Goal: Information Seeking & Learning: Learn about a topic

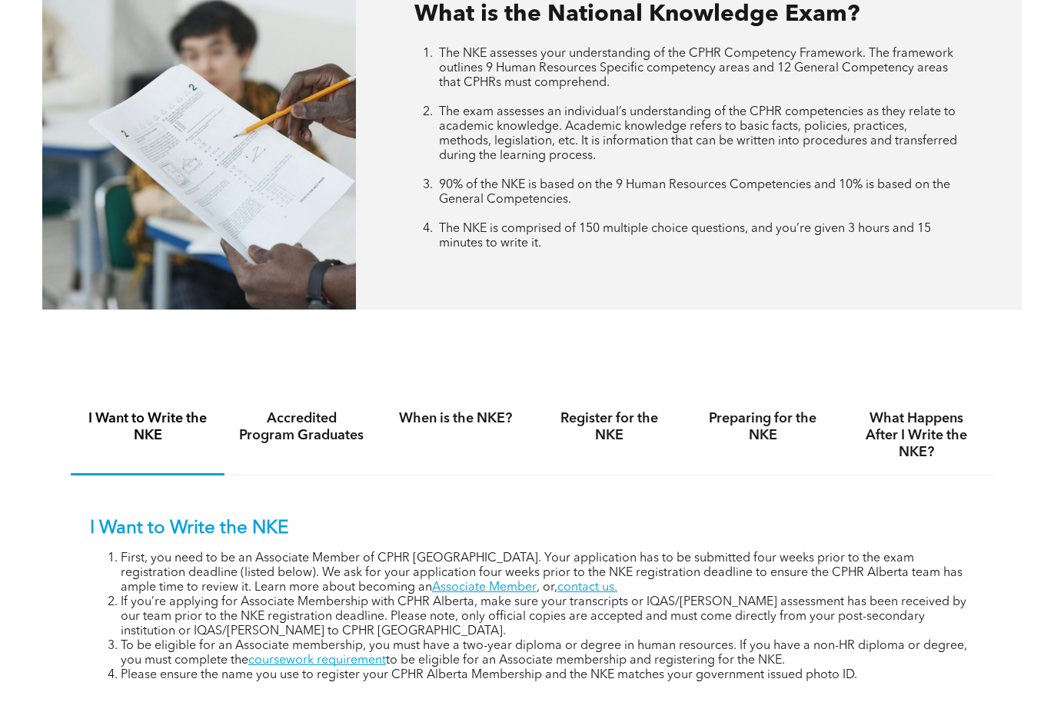
scroll to position [692, 0]
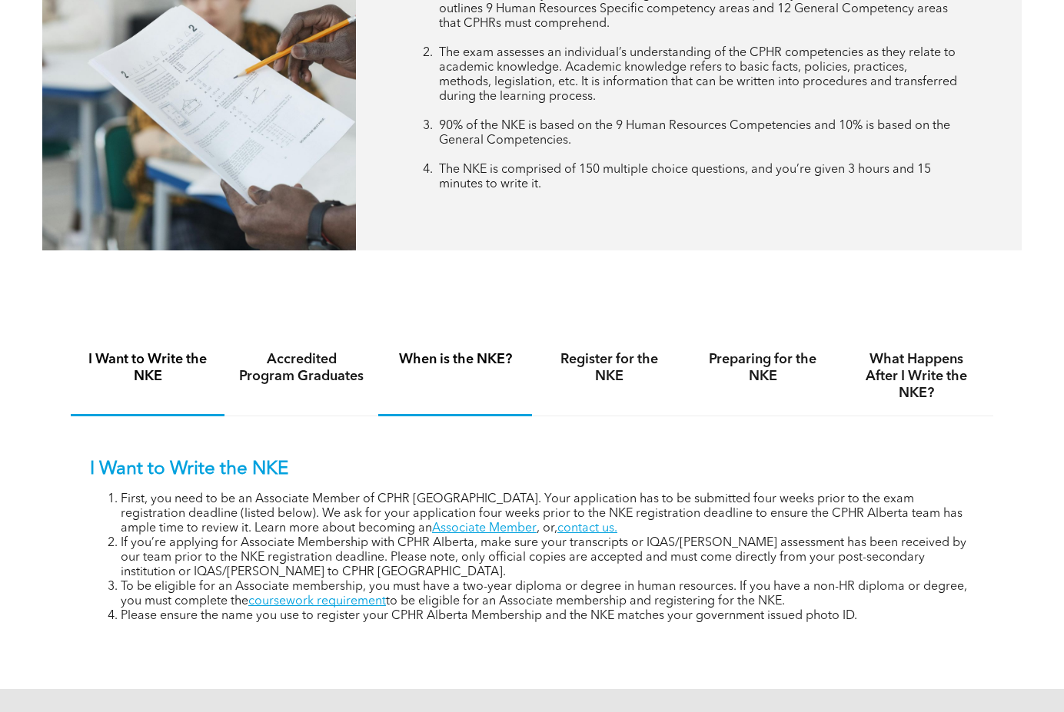
drag, startPoint x: 462, startPoint y: 377, endPoint x: 461, endPoint y: 369, distance: 7.7
click at [461, 377] on div "When is the NKE?" at bounding box center [455, 376] width 154 height 79
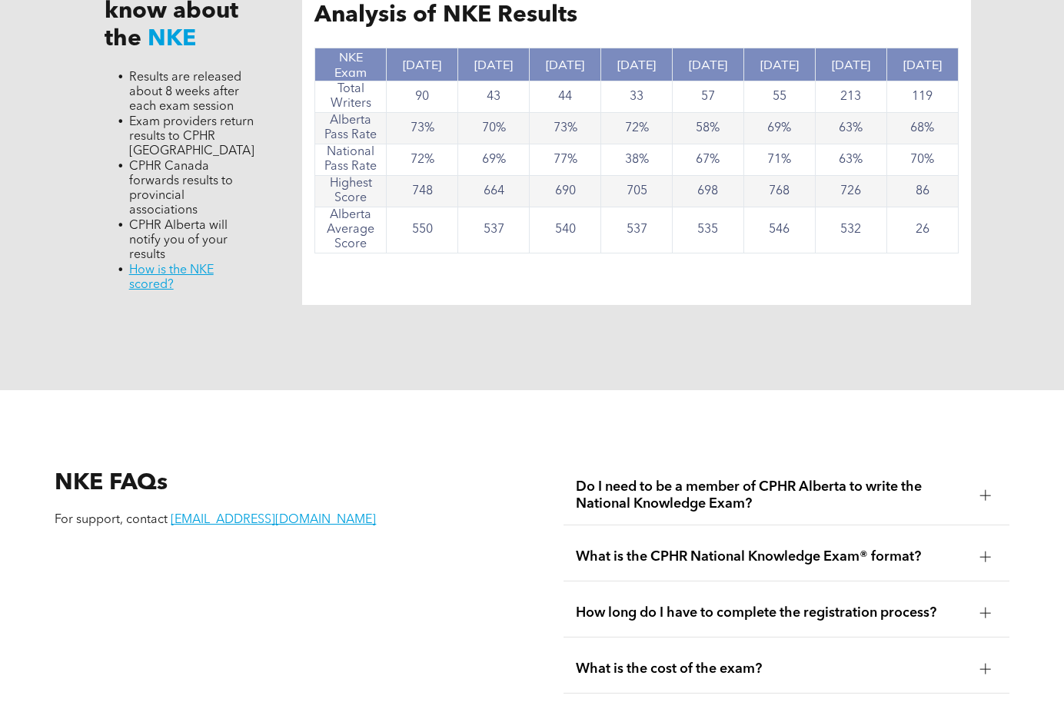
scroll to position [1844, 0]
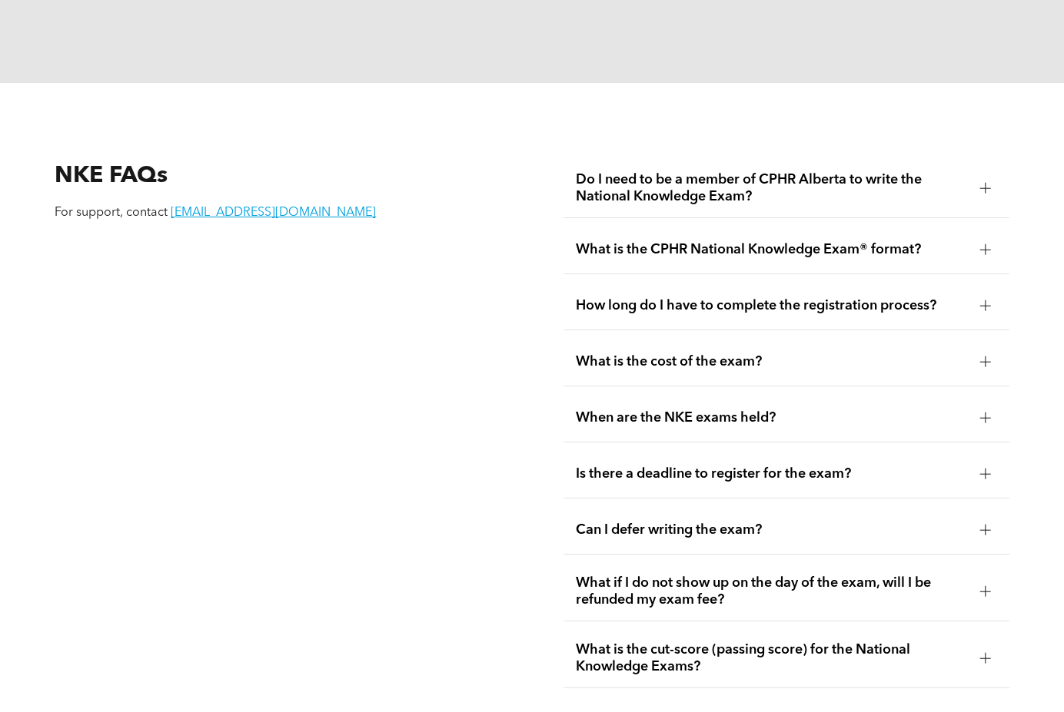
click at [861, 171] on span "Do I need to be a member of CPHR Alberta to write the National Knowledge Exam?" at bounding box center [771, 188] width 391 height 34
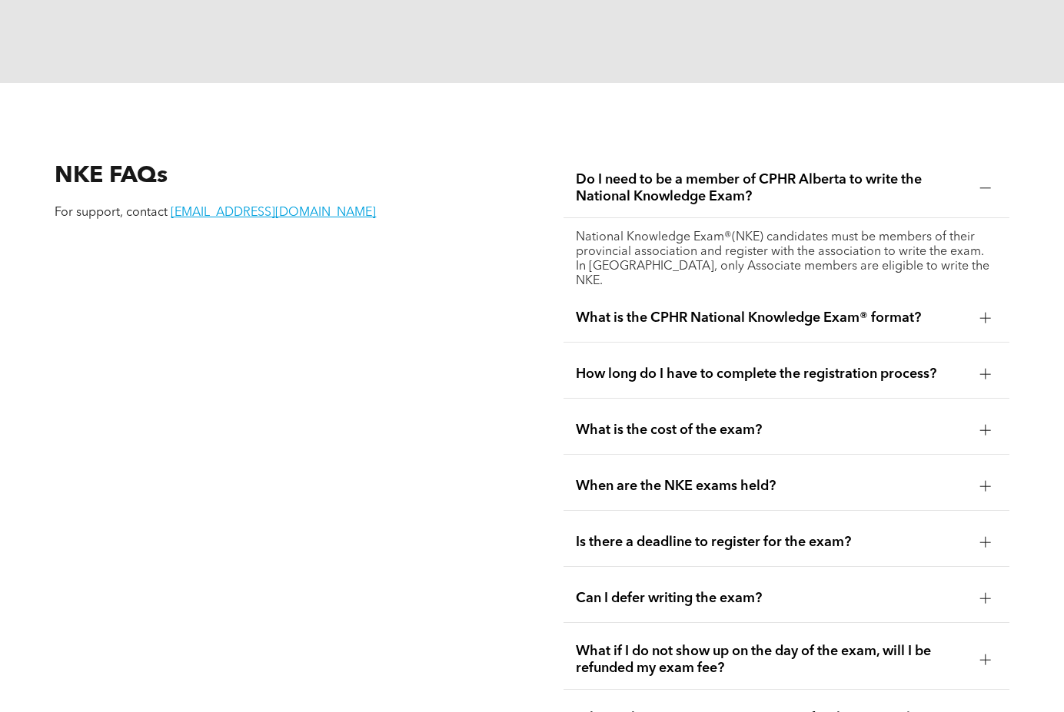
click at [786, 171] on span "Do I need to be a member of CPHR Alberta to write the National Knowledge Exam?" at bounding box center [771, 188] width 391 height 34
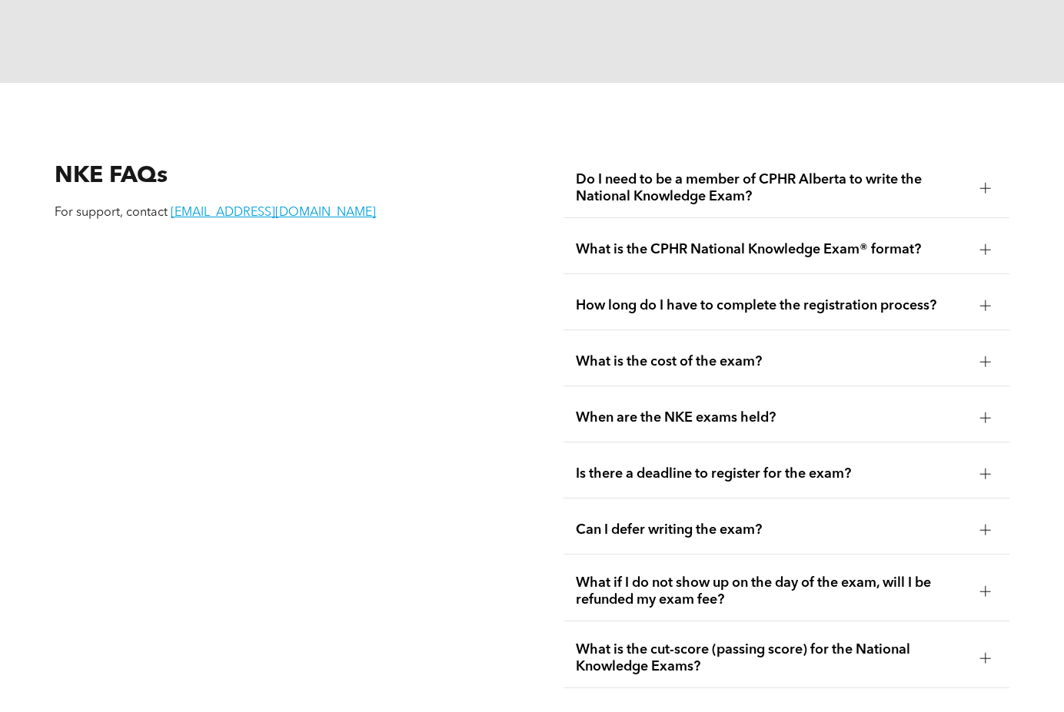
click at [632, 338] on div "What is the cost of the exam?" at bounding box center [785, 362] width 445 height 48
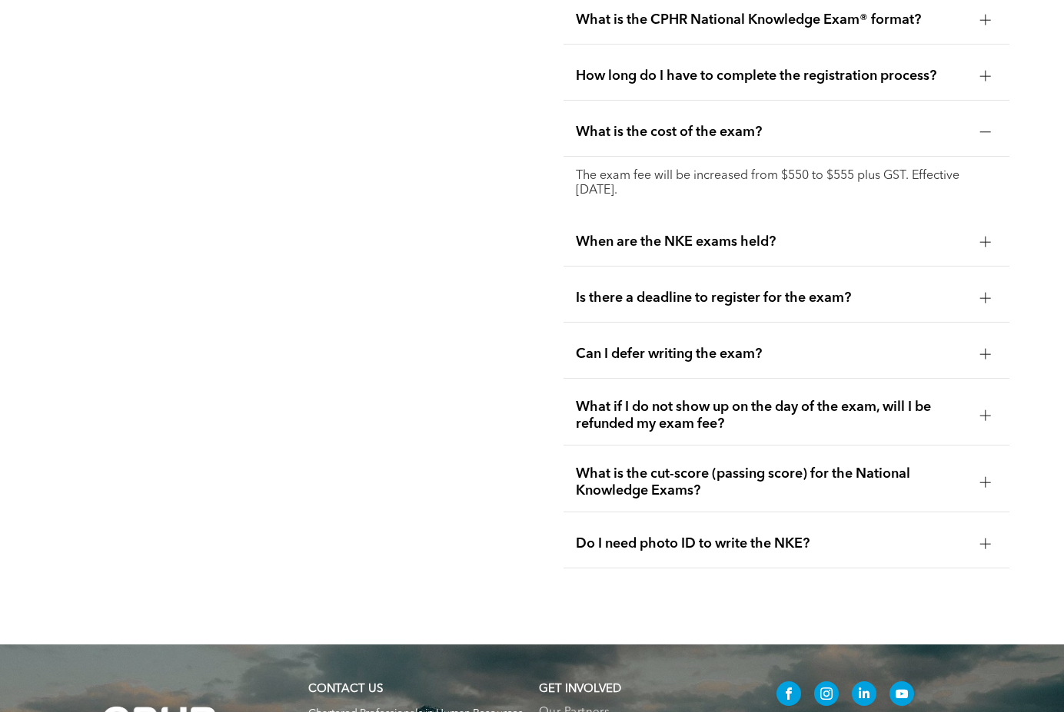
scroll to position [2075, 0]
click at [689, 168] on p "The exam fee will be increased from $550 to $555 plus GST. Effective [DATE]." at bounding box center [786, 182] width 420 height 29
click at [725, 233] on span "When are the NKE exams held?" at bounding box center [771, 241] width 391 height 17
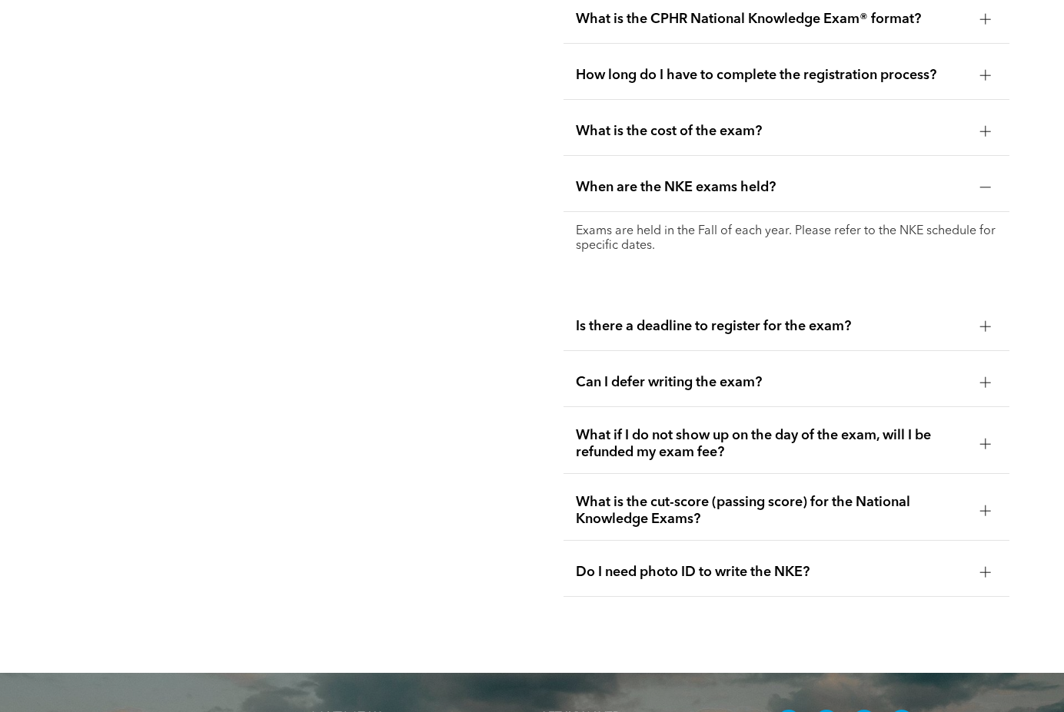
click at [718, 318] on span "Is there a deadline to register for the exam?" at bounding box center [771, 326] width 391 height 17
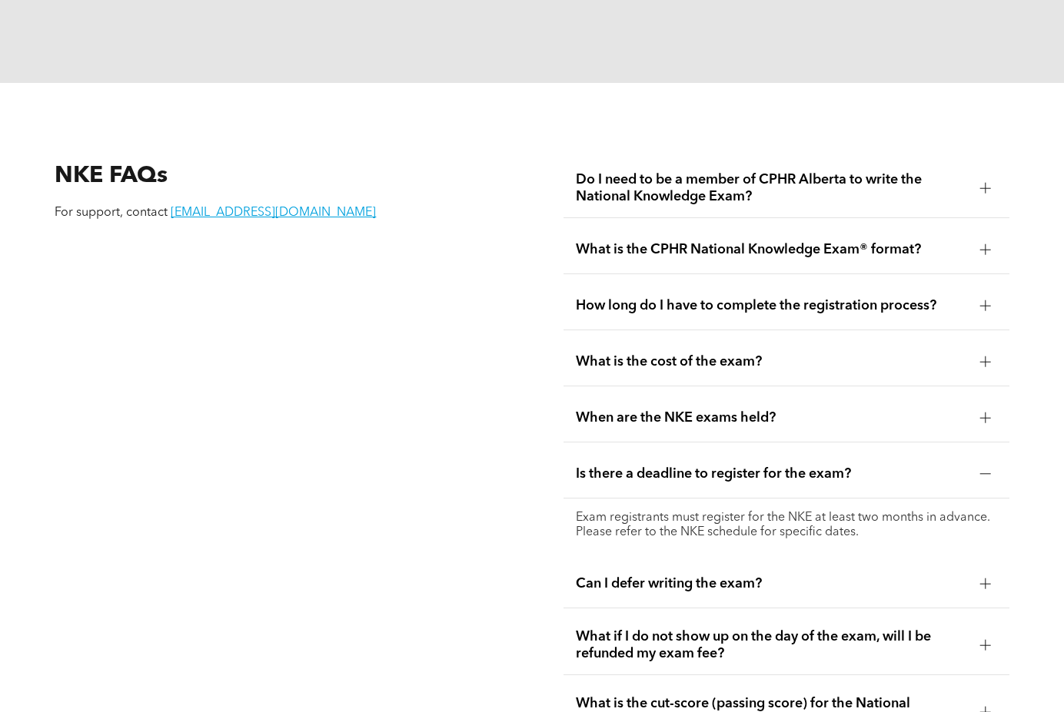
scroll to position [2152, 0]
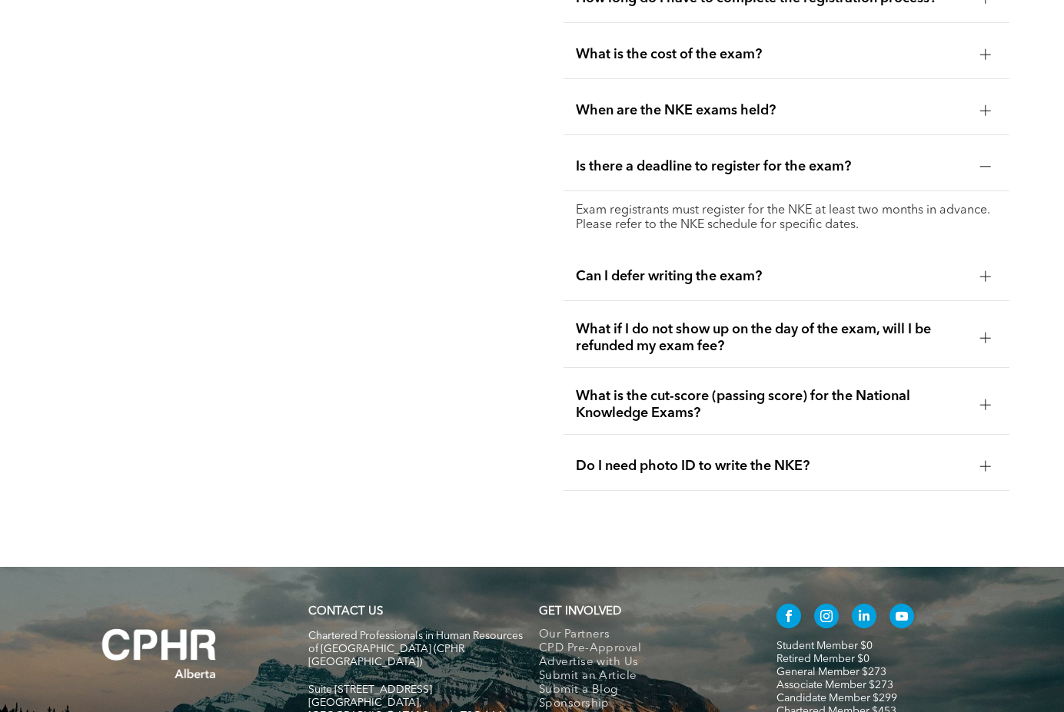
click at [640, 268] on span "Can I defer writing the exam?" at bounding box center [771, 276] width 391 height 17
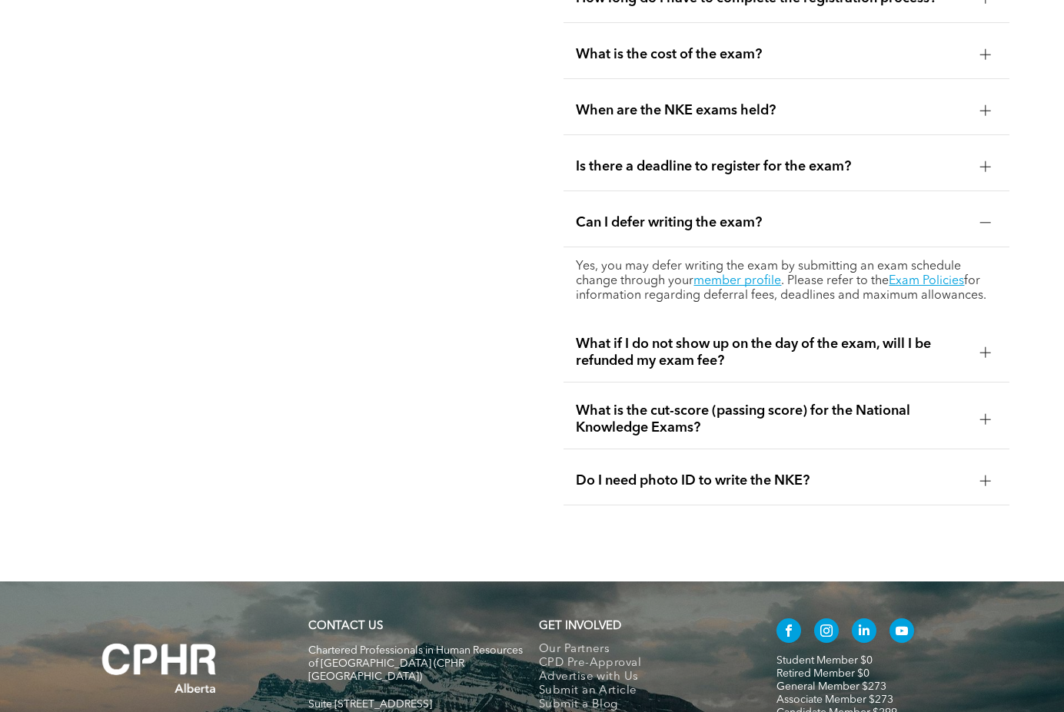
click at [627, 210] on div "Can I defer writing the exam?" at bounding box center [785, 223] width 445 height 48
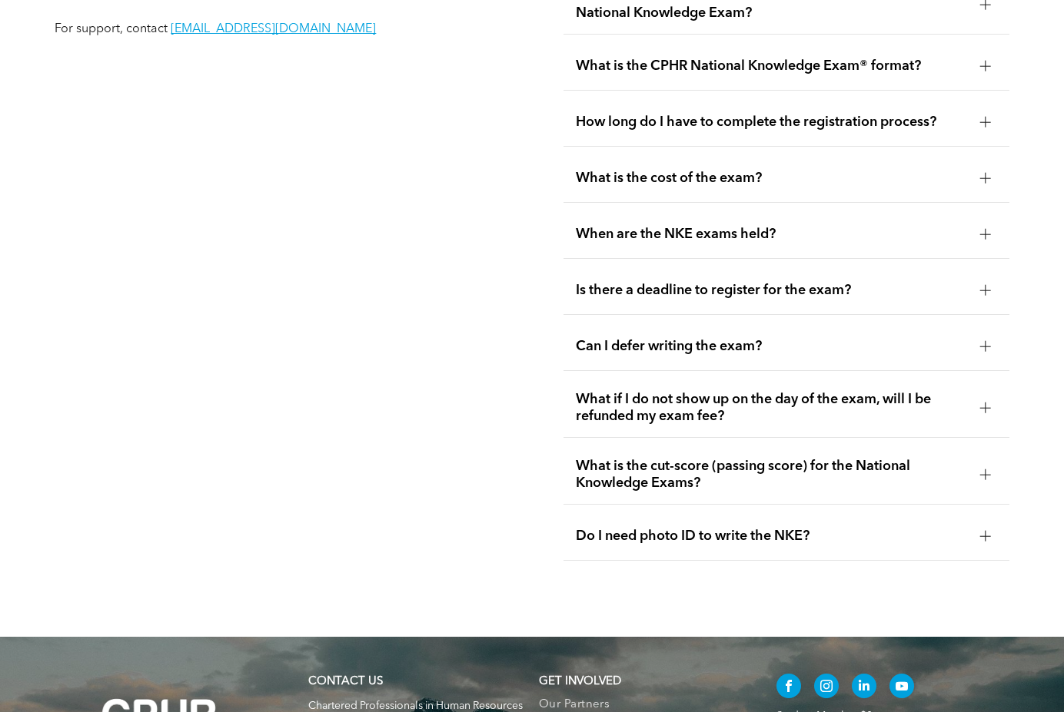
scroll to position [1921, 0]
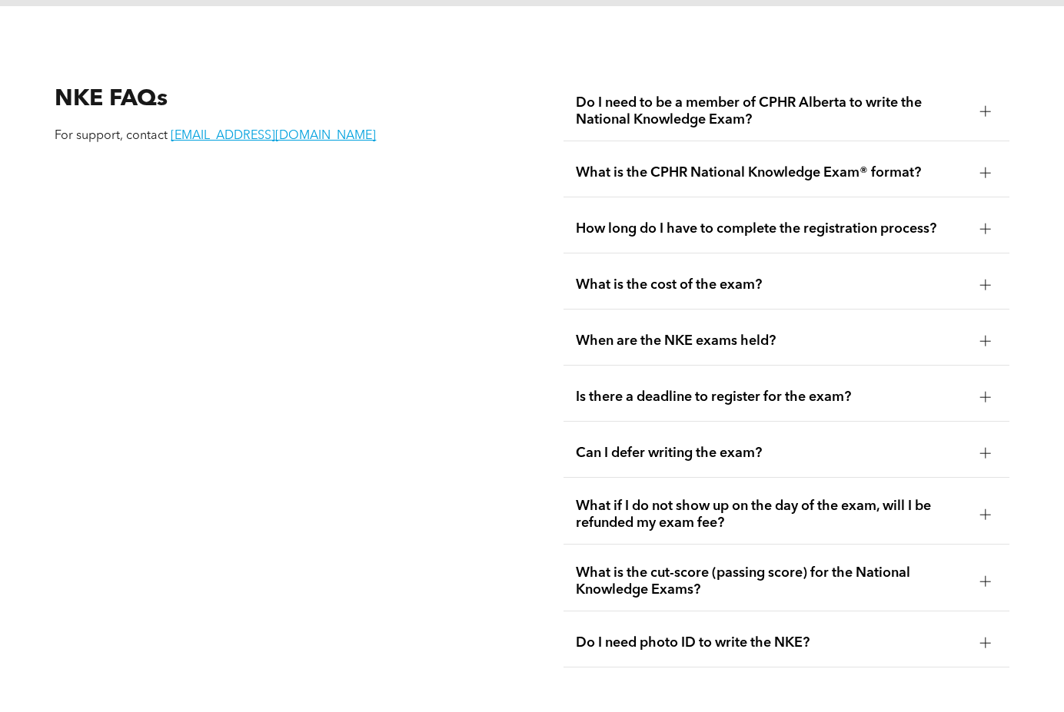
click at [696, 221] on span "How long do I have to complete the registration process?" at bounding box center [771, 229] width 391 height 17
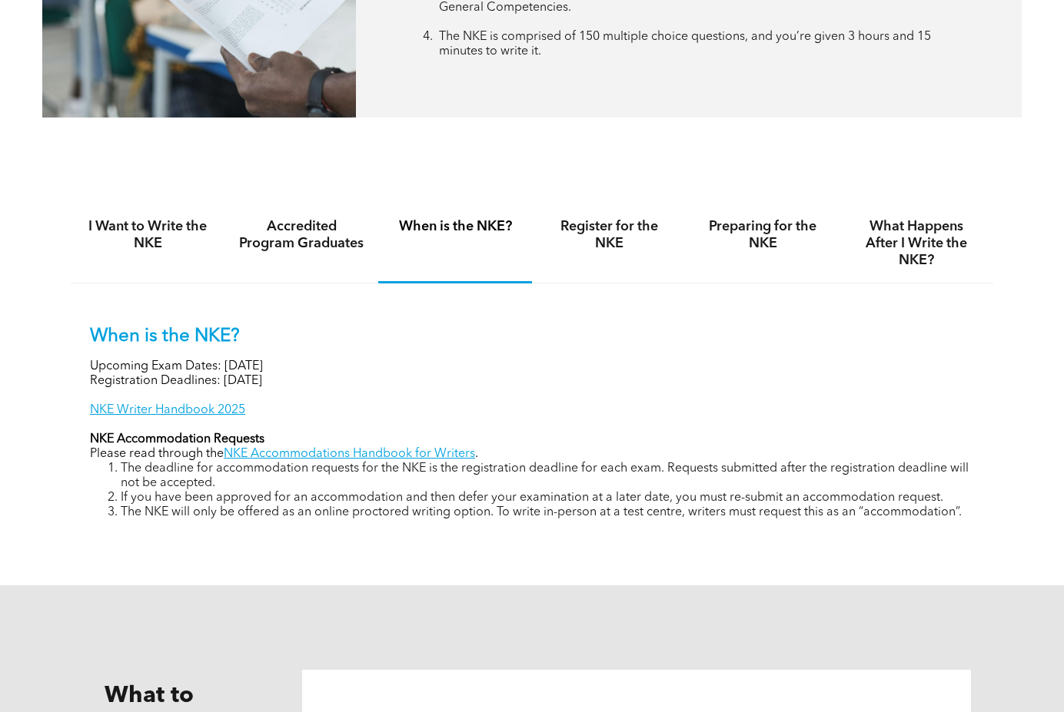
scroll to position [768, 0]
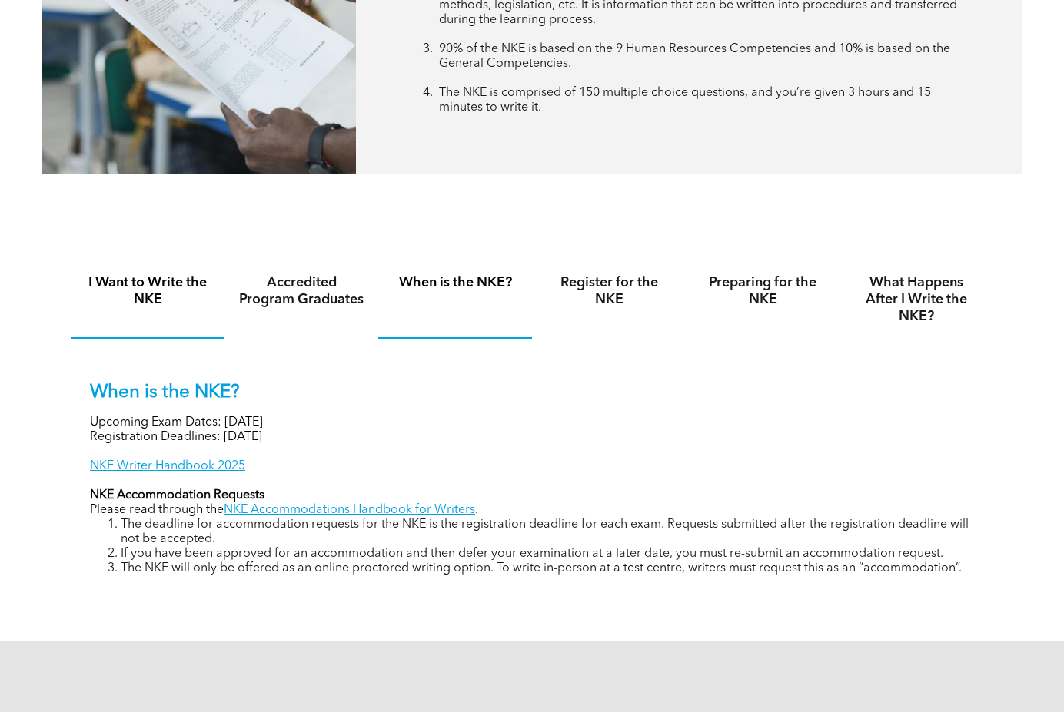
click at [131, 300] on h4 "I Want to Write the NKE" at bounding box center [148, 291] width 126 height 34
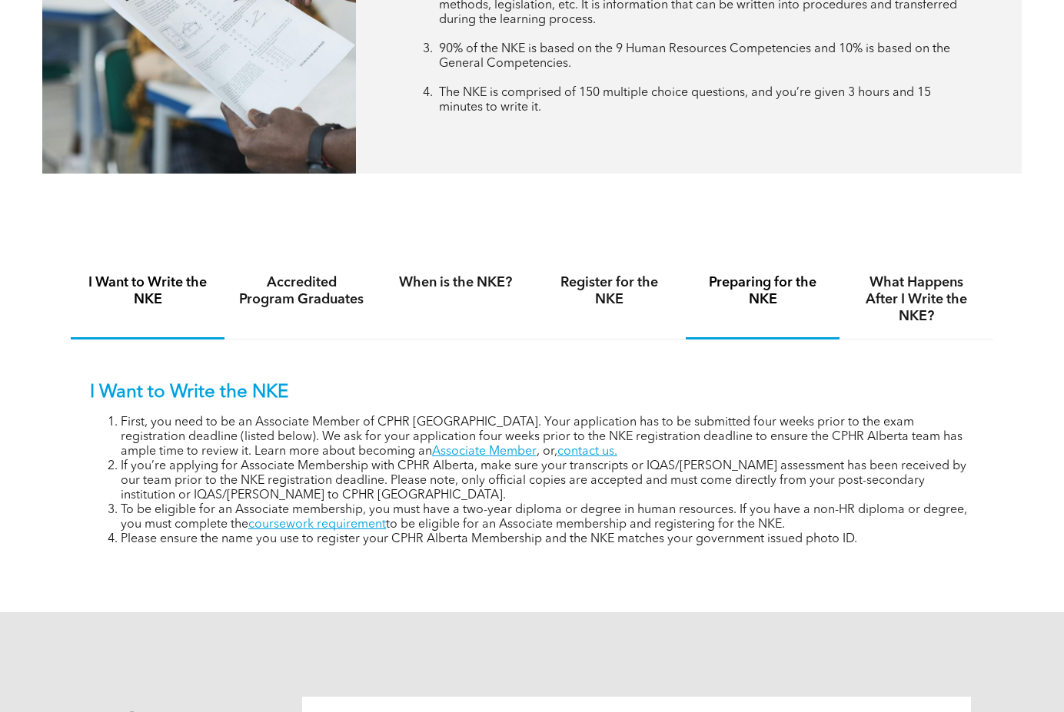
drag, startPoint x: 737, startPoint y: 290, endPoint x: 685, endPoint y: 284, distance: 52.6
click at [738, 290] on h4 "Preparing for the NKE" at bounding box center [762, 291] width 126 height 34
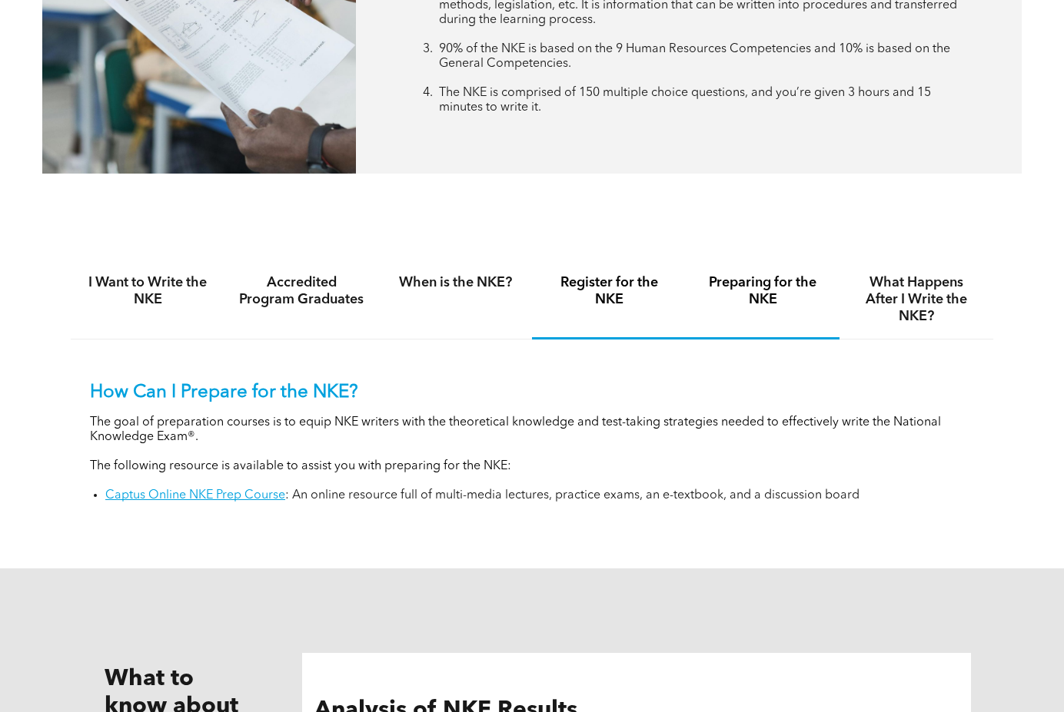
click at [613, 290] on h4 "Register for the NKE" at bounding box center [609, 291] width 126 height 34
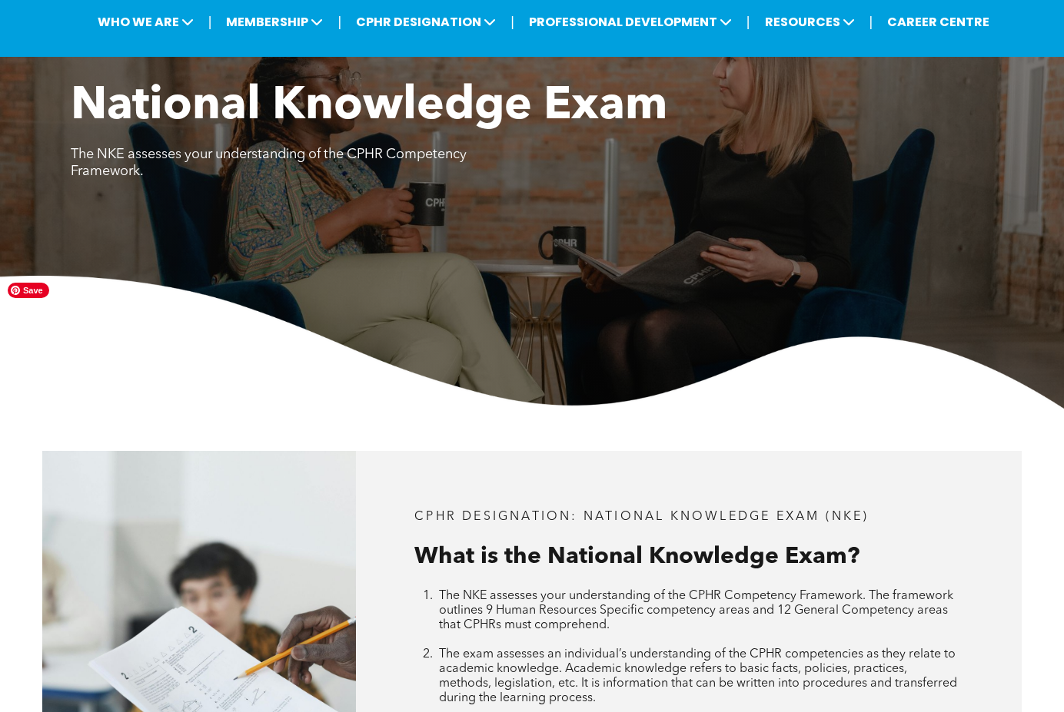
scroll to position [0, 0]
